Goal: Transaction & Acquisition: Purchase product/service

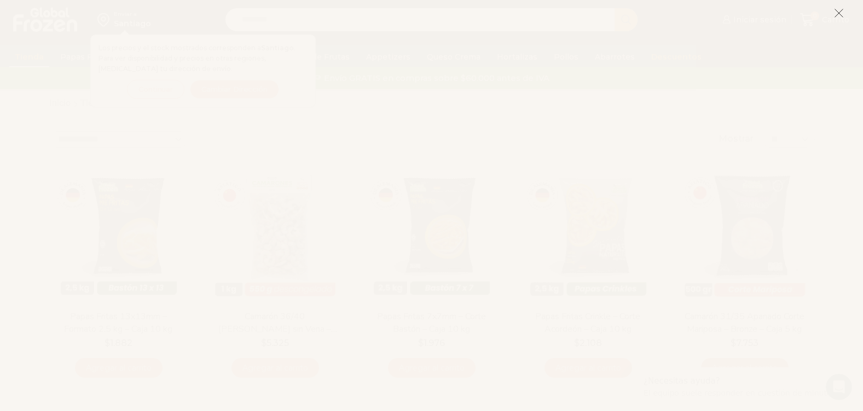
click at [840, 14] on icon at bounding box center [839, 13] width 10 height 10
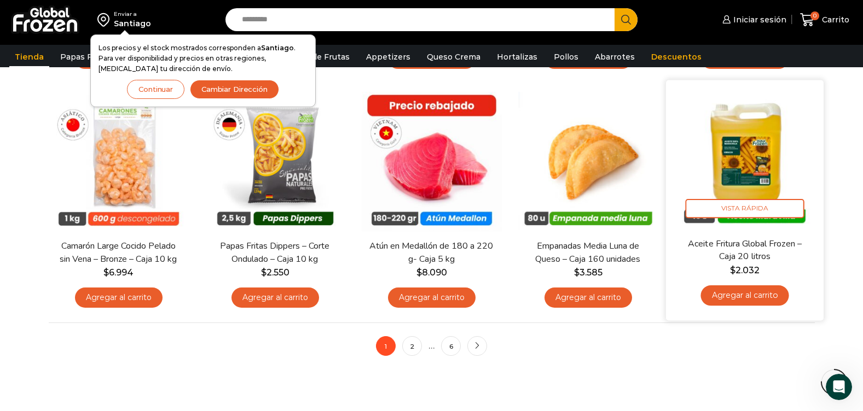
scroll to position [821, 0]
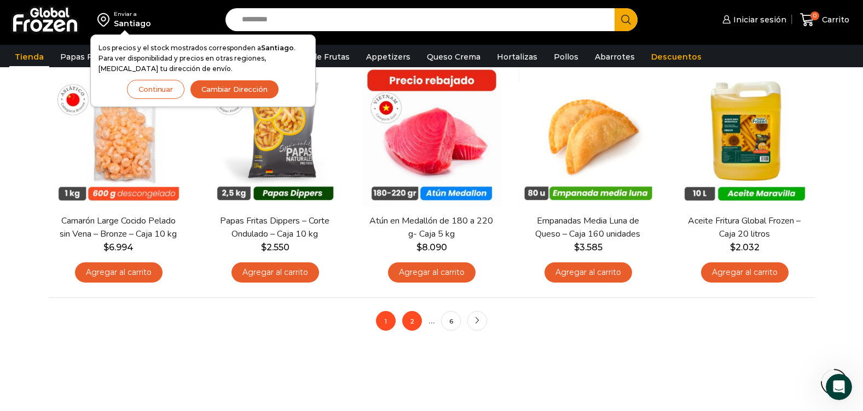
click at [411, 322] on link "2" at bounding box center [412, 321] width 20 height 20
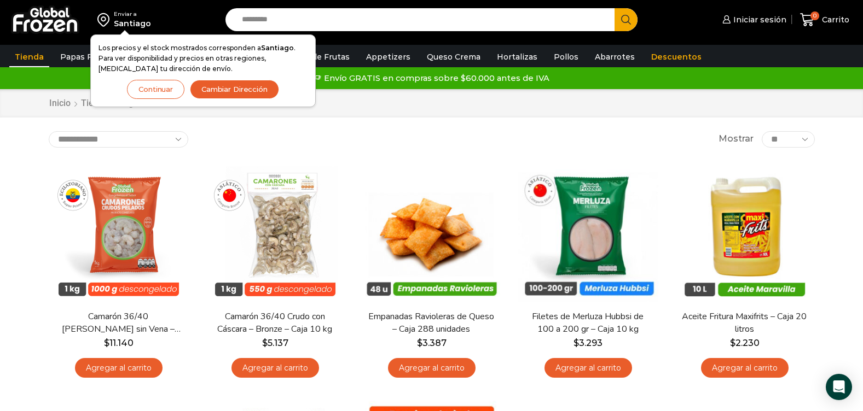
click at [233, 87] on button "Cambiar Dirección" at bounding box center [234, 89] width 89 height 19
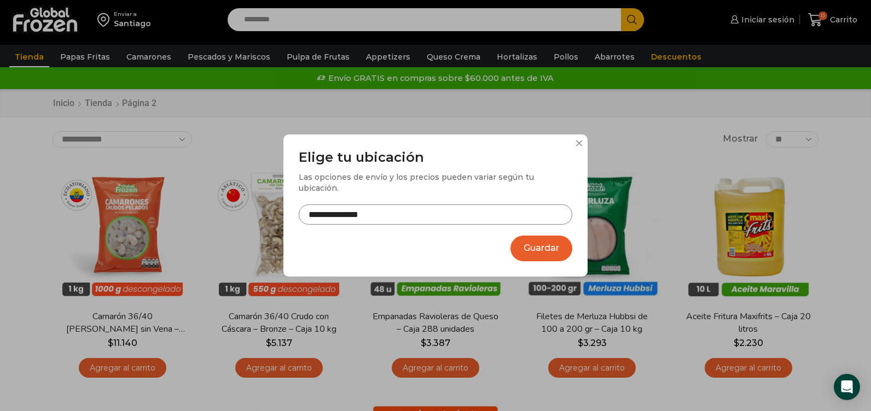
click at [394, 210] on input "**********" at bounding box center [436, 215] width 274 height 20
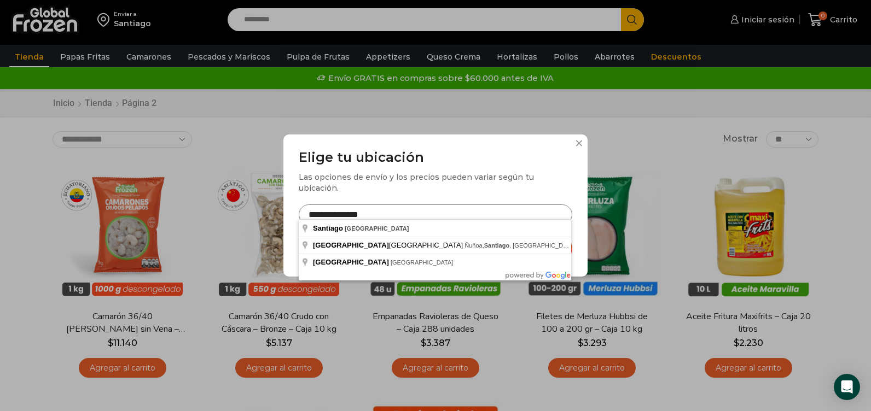
click at [347, 210] on input "**********" at bounding box center [436, 215] width 274 height 20
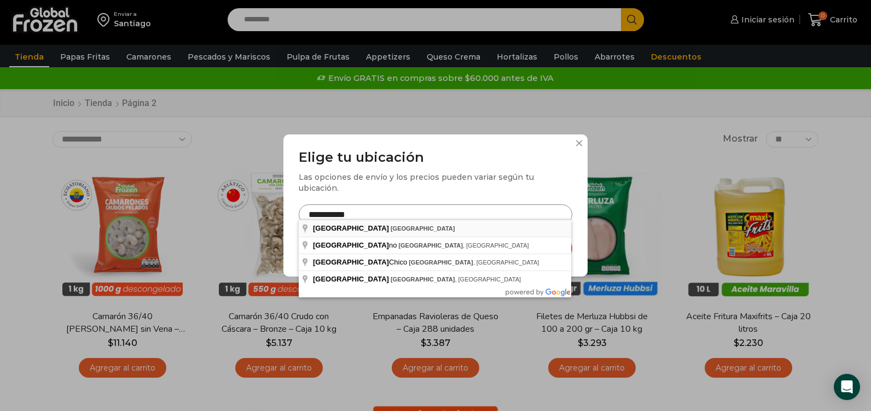
type input "**********"
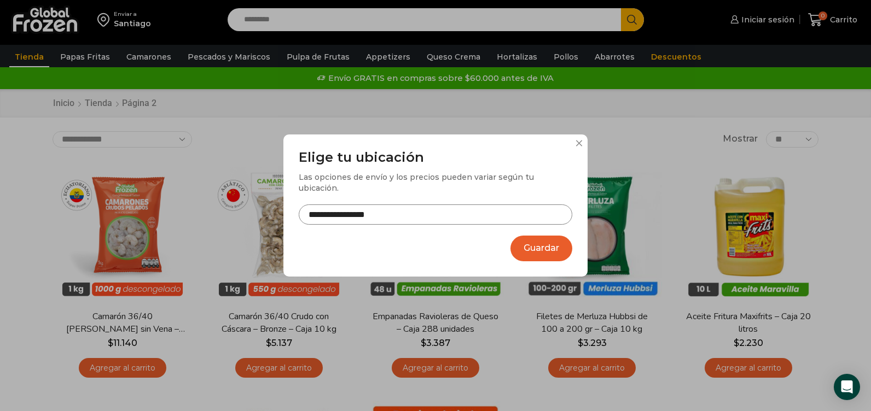
click at [533, 240] on button "Guardar" at bounding box center [541, 249] width 62 height 26
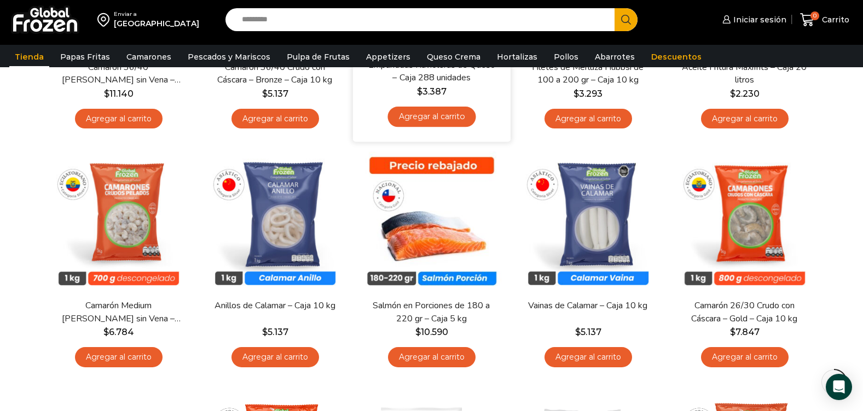
scroll to position [274, 0]
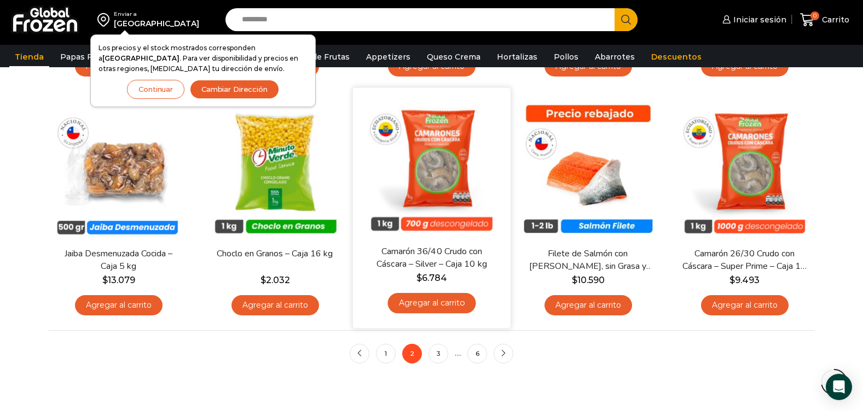
scroll to position [766, 0]
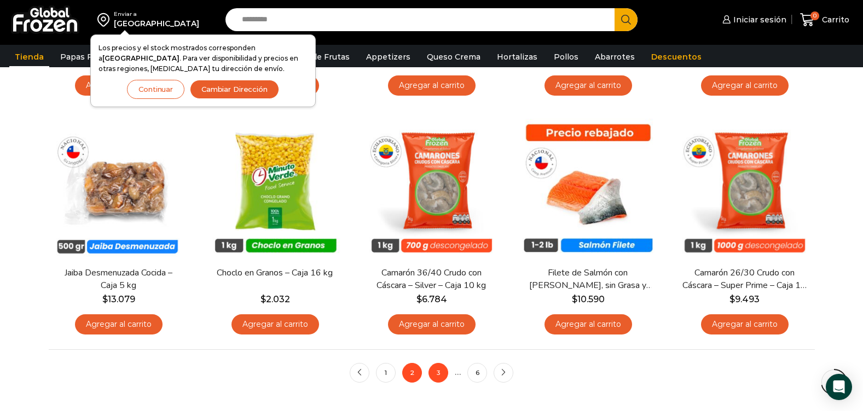
click at [434, 370] on link "3" at bounding box center [438, 373] width 20 height 20
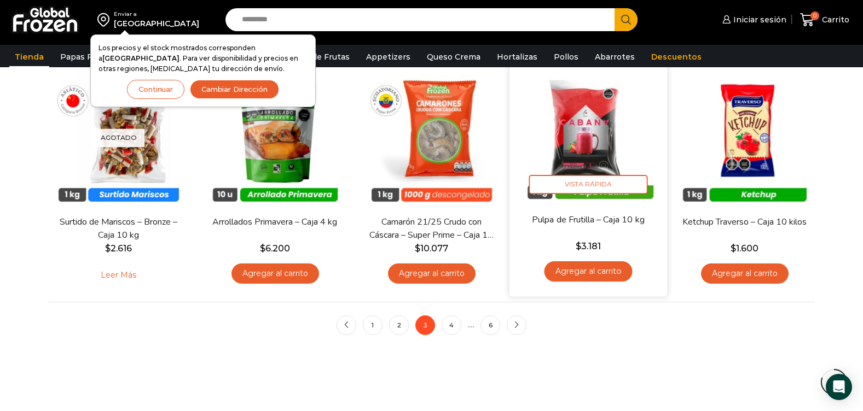
scroll to position [875, 0]
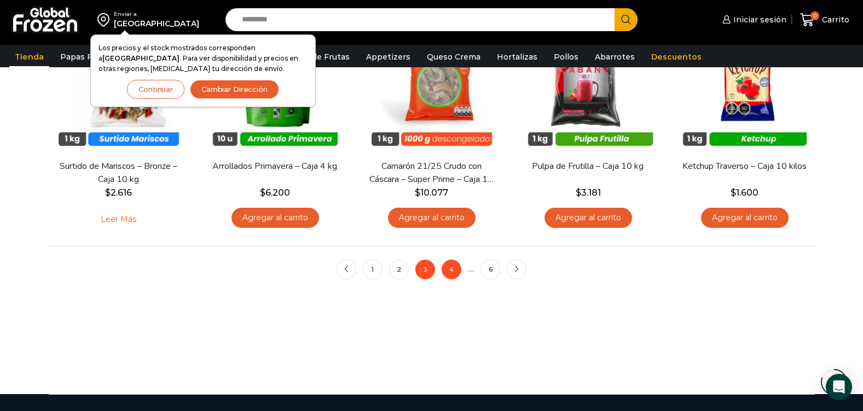
click at [456, 274] on link "4" at bounding box center [451, 270] width 20 height 20
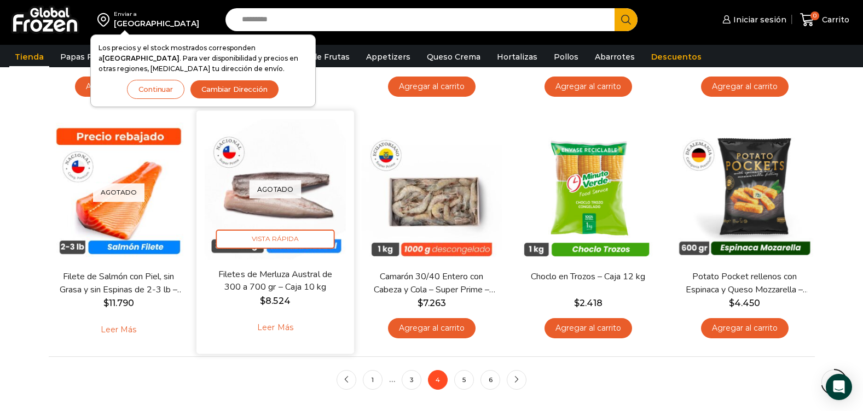
scroll to position [766, 0]
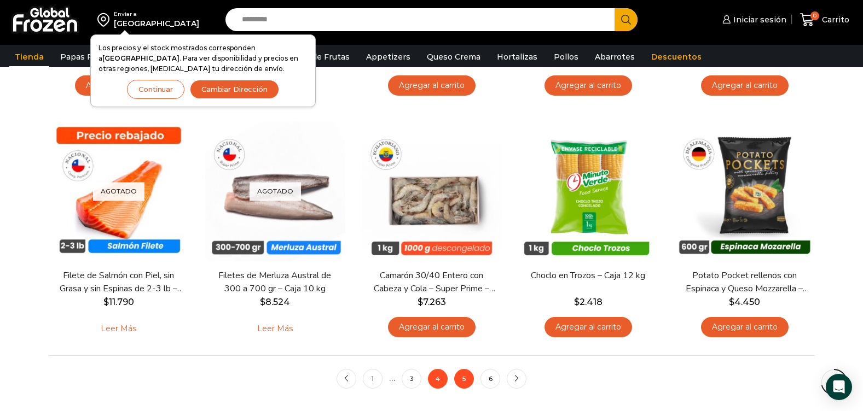
click at [462, 377] on link "5" at bounding box center [464, 379] width 20 height 20
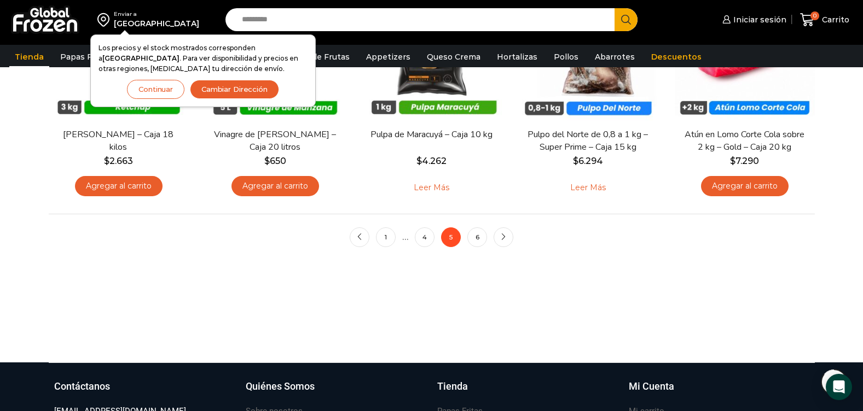
scroll to position [930, 0]
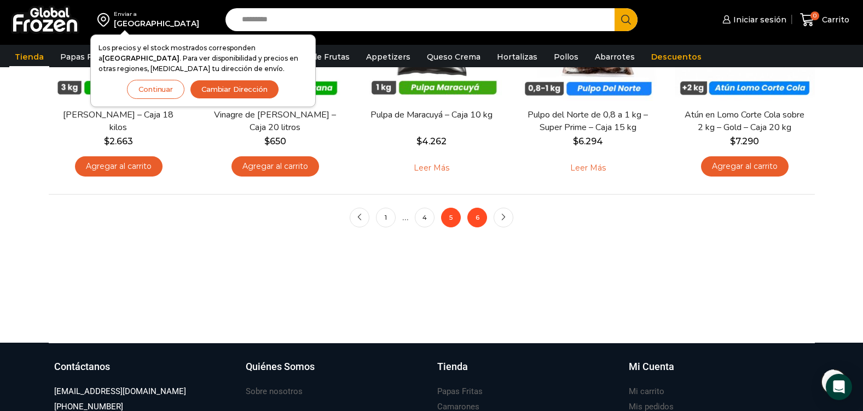
click at [477, 217] on link "6" at bounding box center [477, 218] width 20 height 20
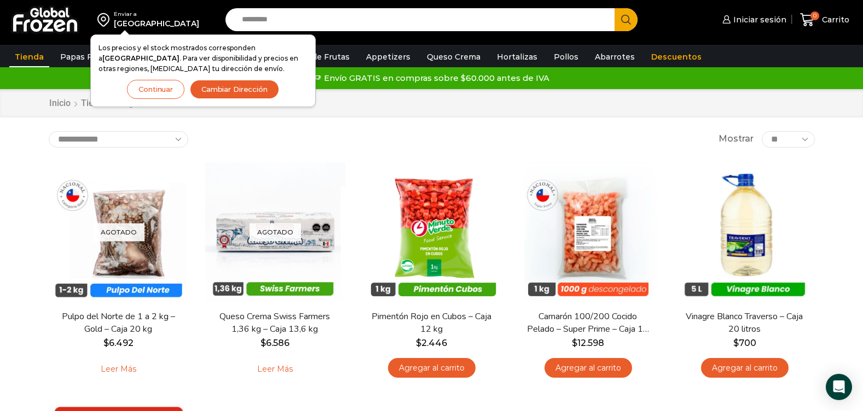
click at [158, 85] on button "Continuar" at bounding box center [155, 89] width 57 height 19
